Goal: Task Accomplishment & Management: Manage account settings

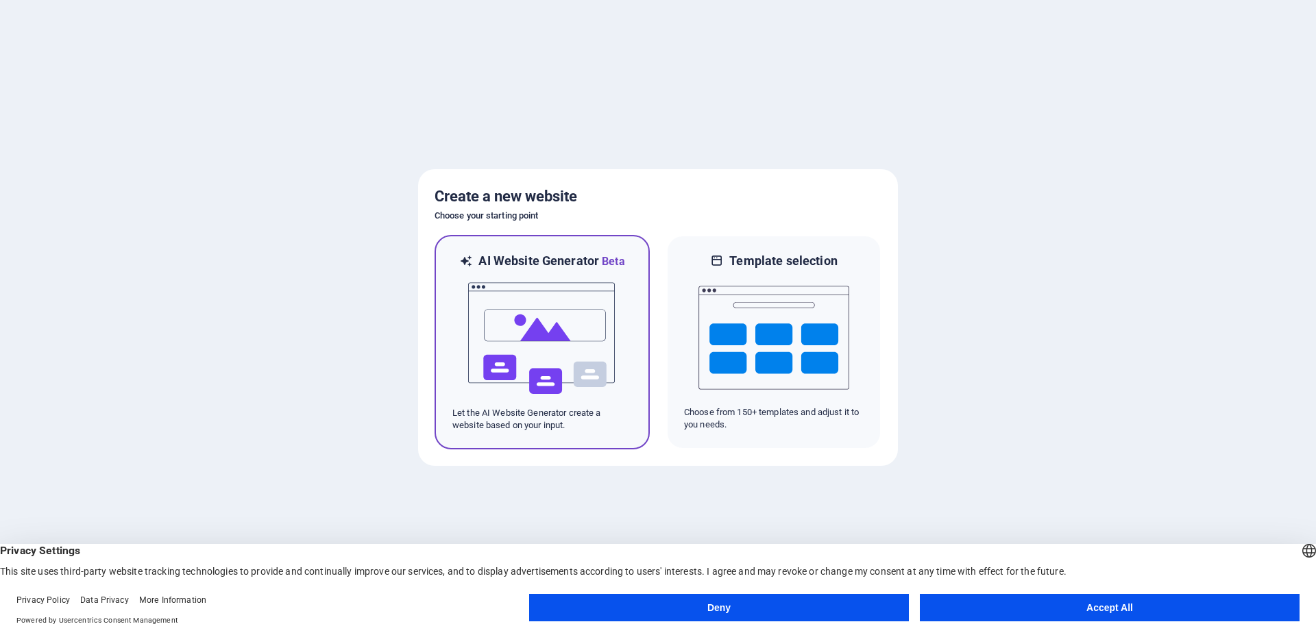
click at [612, 297] on img at bounding box center [542, 338] width 151 height 137
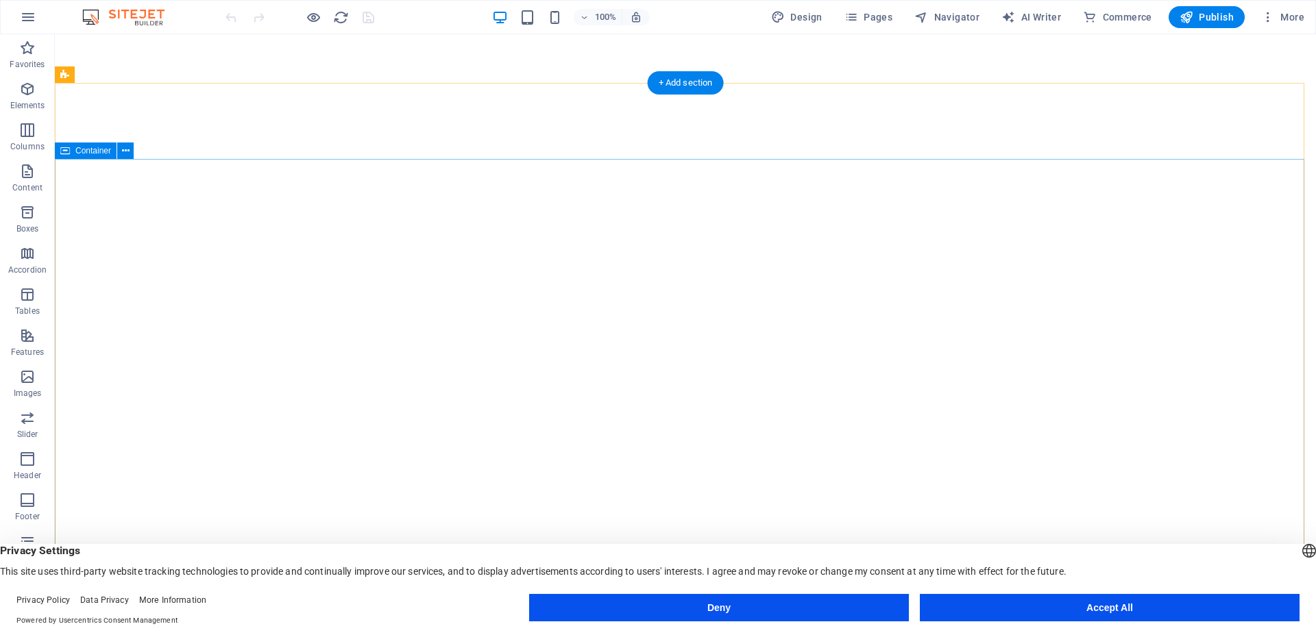
scroll to position [1818, 0]
click at [755, 606] on button "Deny" at bounding box center [719, 607] width 380 height 27
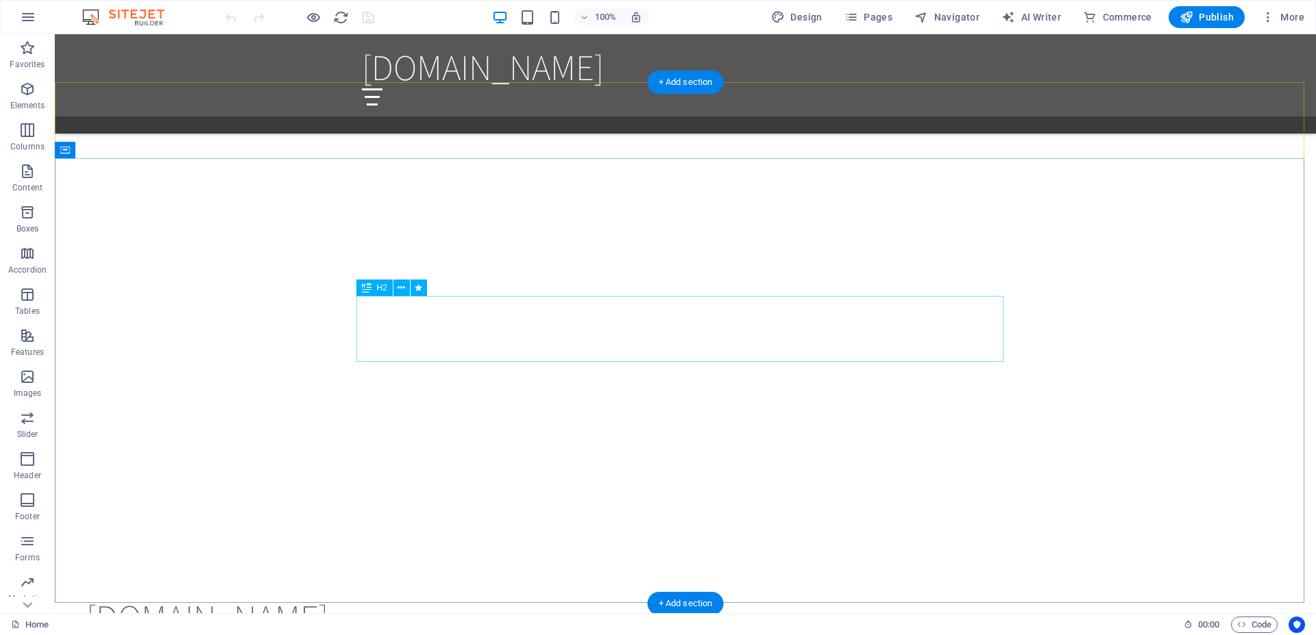
scroll to position [1958, 0]
